Goal: Task Accomplishment & Management: Manage account settings

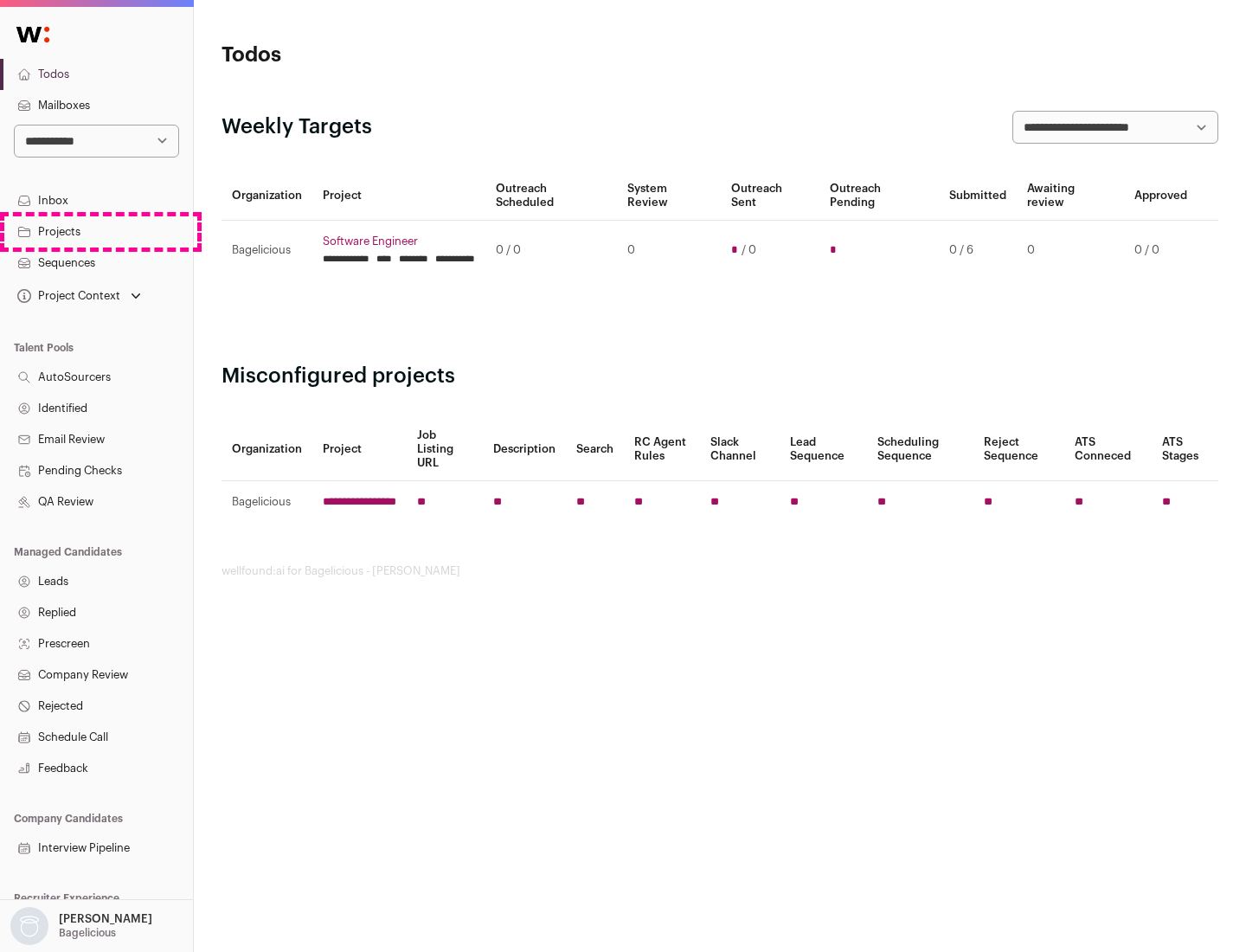
click at [96, 231] on link "Projects" at bounding box center [96, 231] width 192 height 31
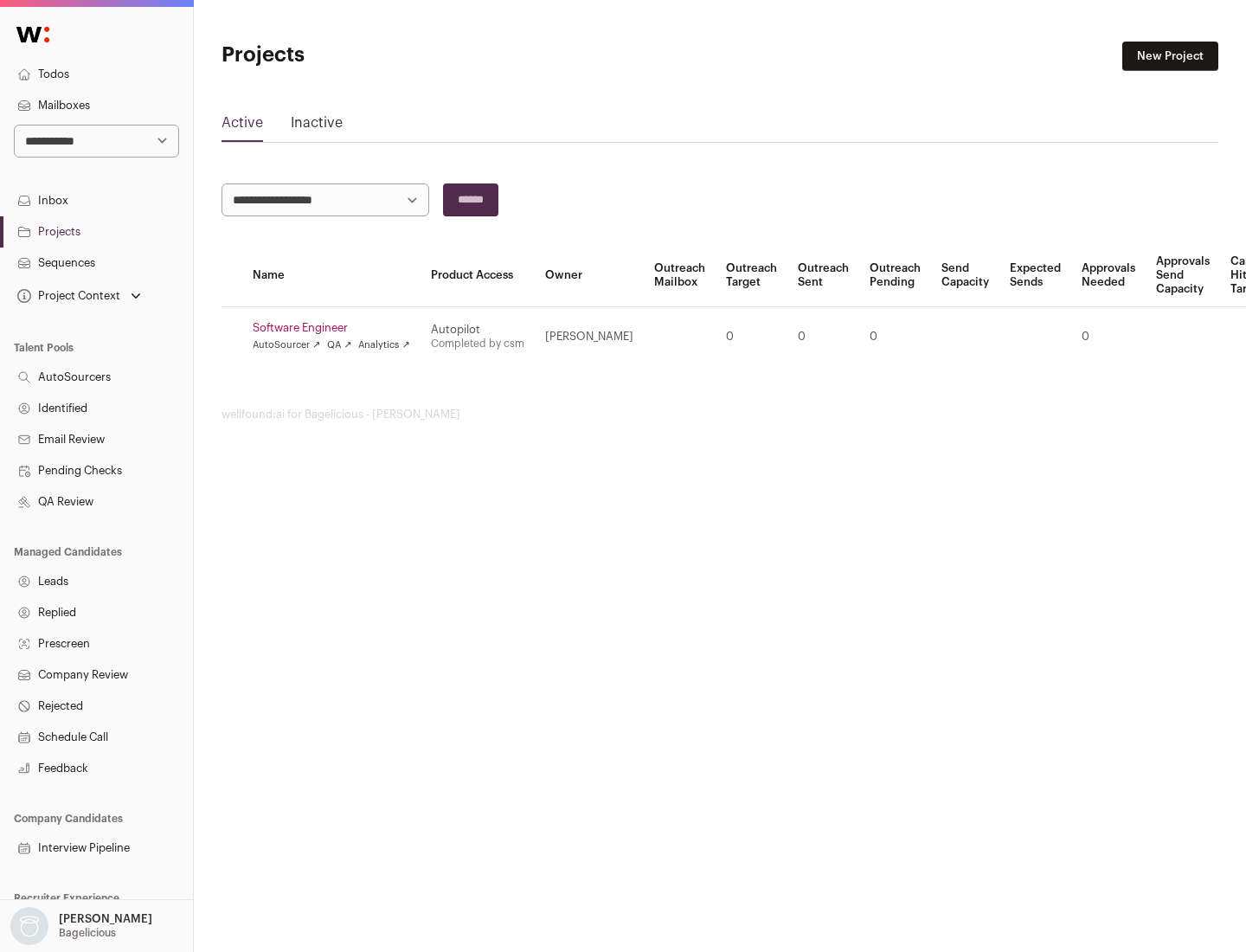
click at [336, 328] on link "Software Engineer" at bounding box center [331, 328] width 158 height 14
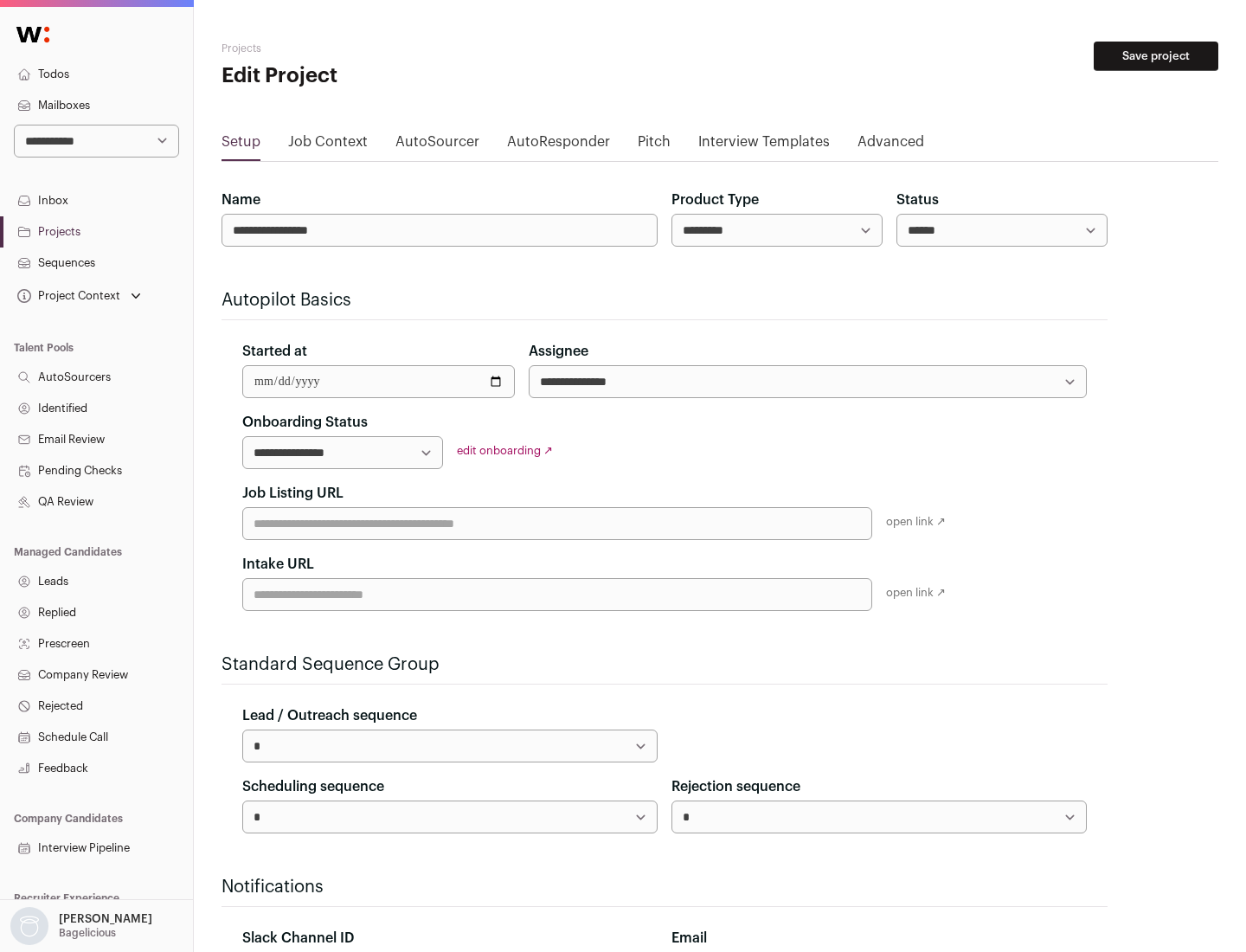
click at [1156, 56] on button "Save project" at bounding box center [1156, 55] width 125 height 29
